Goal: Task Accomplishment & Management: Manage account settings

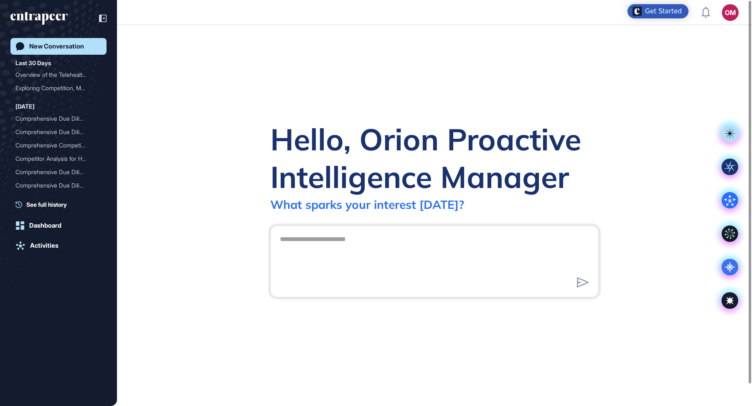
scroll to position [0, 0]
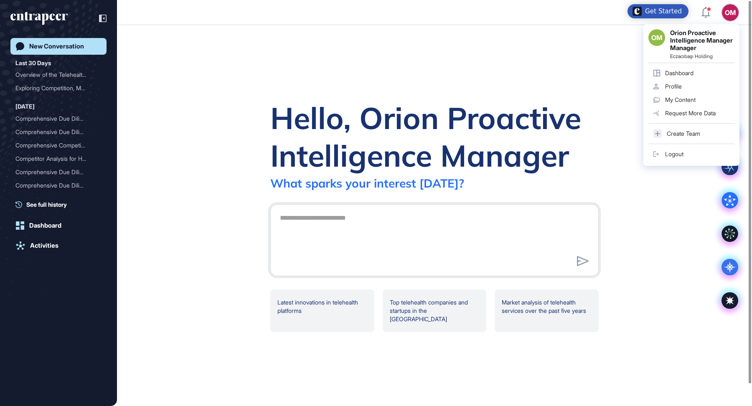
click at [692, 73] on div "Dashboard" at bounding box center [679, 73] width 28 height 7
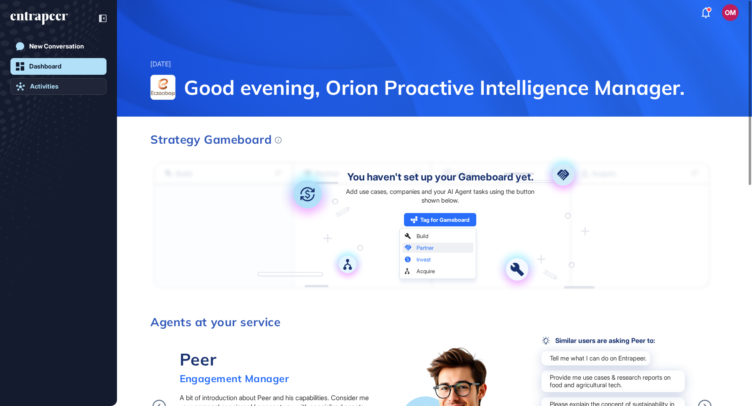
click at [56, 83] on div "Activities" at bounding box center [44, 87] width 28 height 8
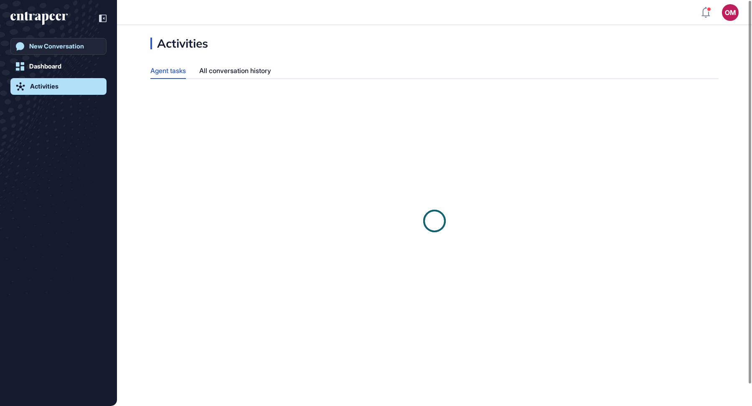
click at [78, 40] on link "New Conversation" at bounding box center [58, 46] width 96 height 17
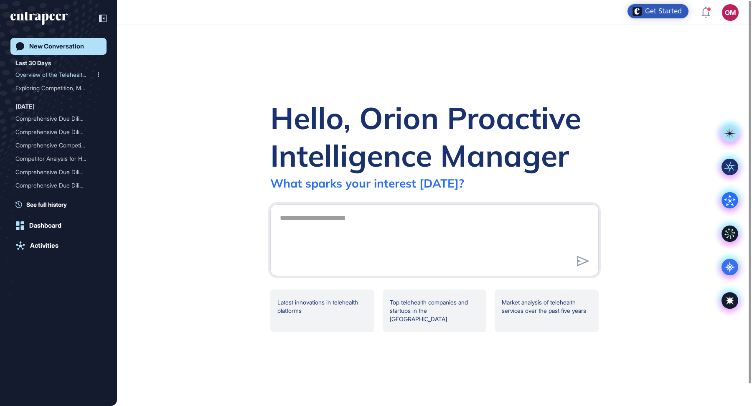
click at [53, 75] on div "Overview of the Telehealt..." at bounding box center [54, 74] width 79 height 13
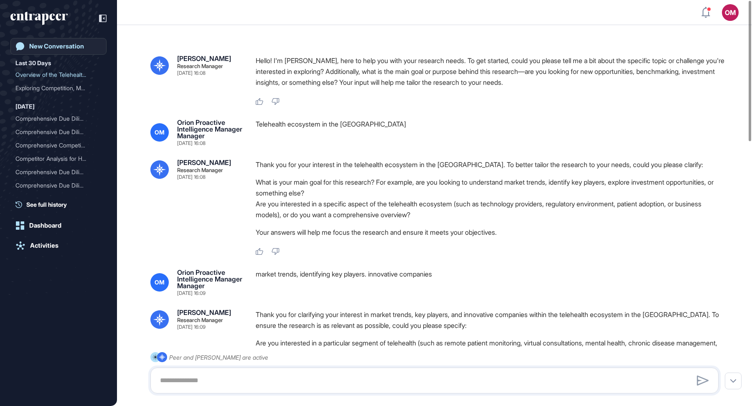
click at [46, 46] on div "New Conversation" at bounding box center [56, 47] width 55 height 8
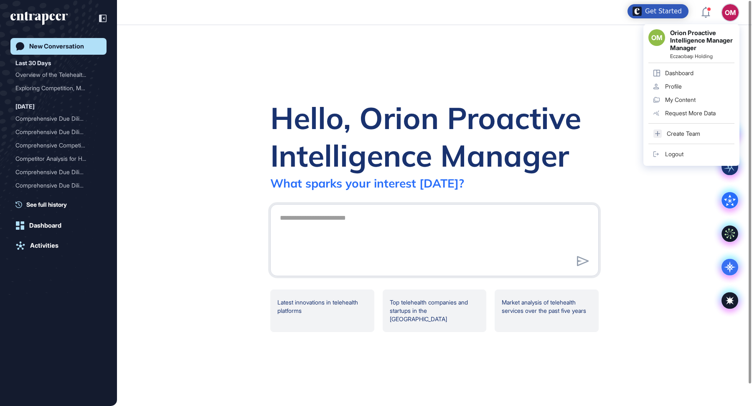
click at [698, 71] on link "Dashboard" at bounding box center [691, 72] width 86 height 13
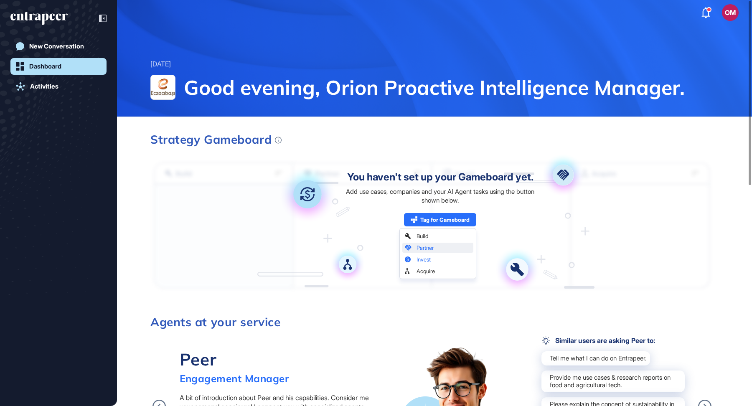
click at [38, 176] on div "New Conversation Dashboard Activities" at bounding box center [58, 211] width 96 height 347
click at [54, 88] on div "Activities" at bounding box center [44, 87] width 28 height 8
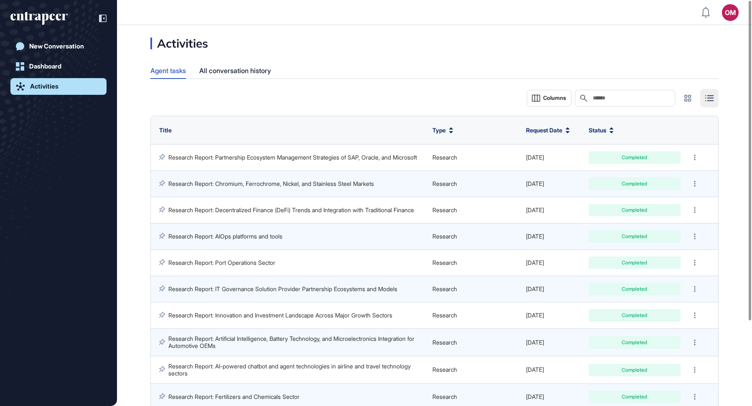
click at [393, 69] on div "Agent tasks All conversation history" at bounding box center [434, 71] width 568 height 16
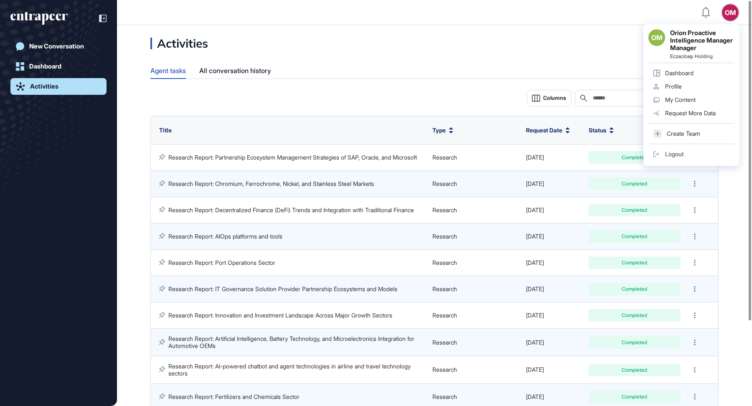
click at [678, 155] on div "Logout" at bounding box center [674, 154] width 18 height 7
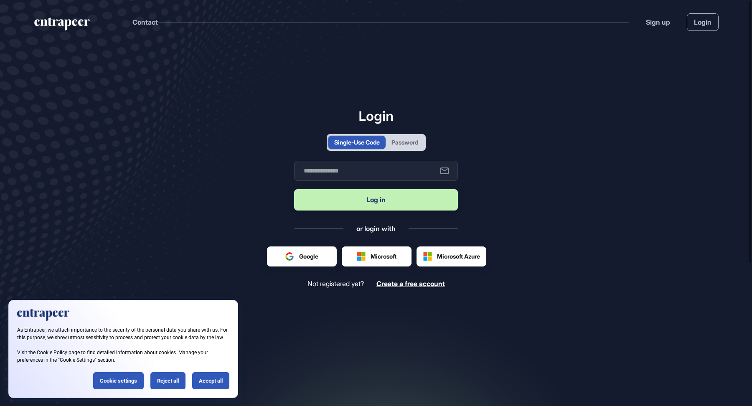
scroll to position [0, 0]
click at [207, 377] on div "Accept all" at bounding box center [210, 380] width 37 height 17
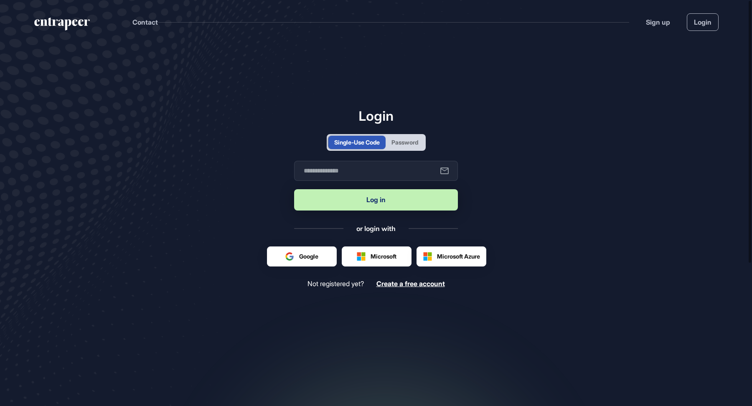
scroll to position [0, 0]
click at [367, 174] on input "text" at bounding box center [376, 171] width 164 height 20
type input "**********"
click at [374, 207] on button "Log in" at bounding box center [376, 199] width 164 height 21
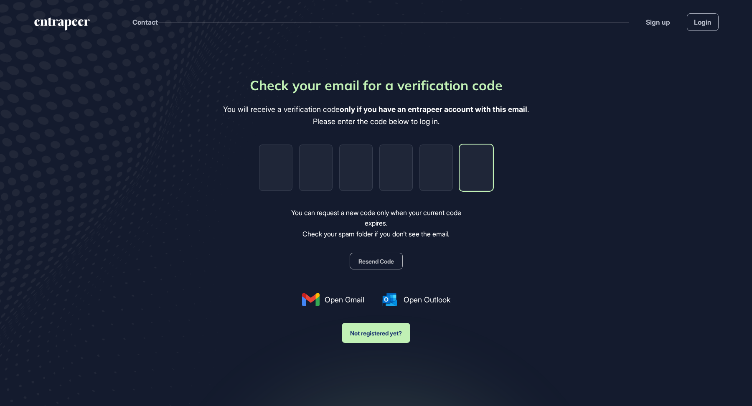
paste input "*"
type input "*"
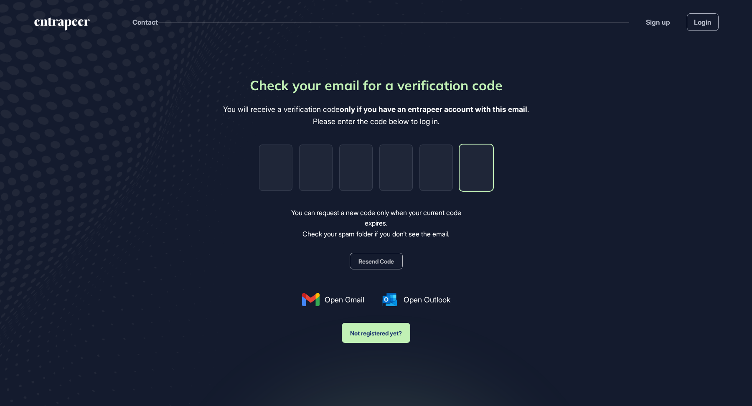
type input "*"
